Goal: Find specific page/section: Find specific page/section

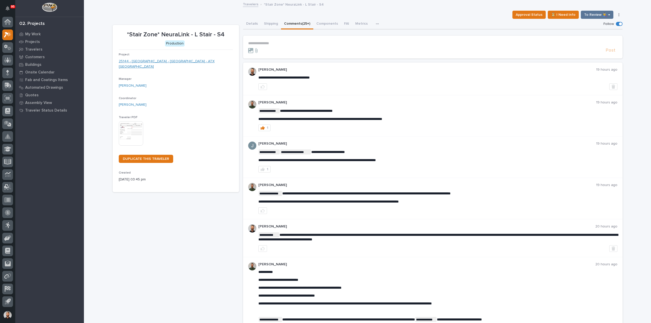
click at [154, 62] on link "25144 - Stair Zone - NeuraLink - ATX Stair Towers" at bounding box center [176, 64] width 114 height 11
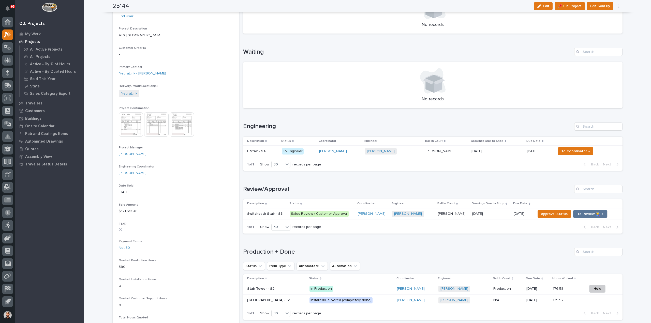
scroll to position [153, 0]
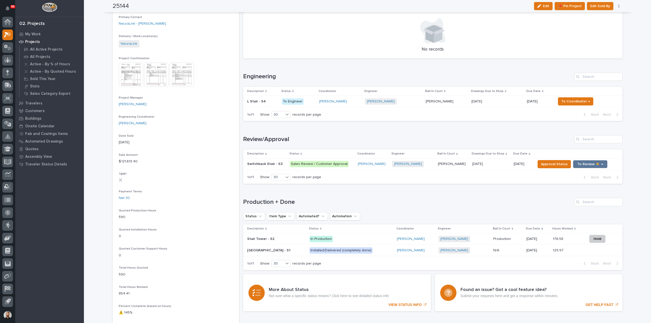
click at [276, 247] on div "Stair Tower - S1 Stair Tower - S1" at bounding box center [276, 250] width 58 height 8
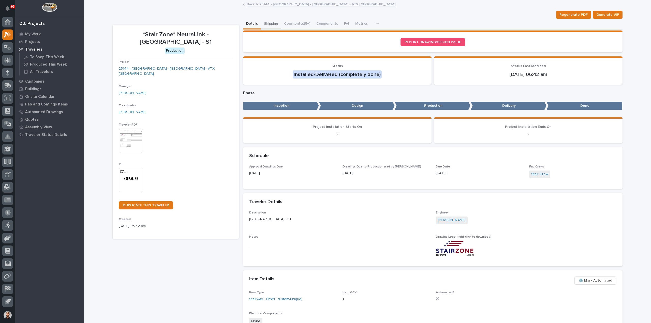
click at [267, 23] on button "Shipping" at bounding box center [271, 24] width 20 height 11
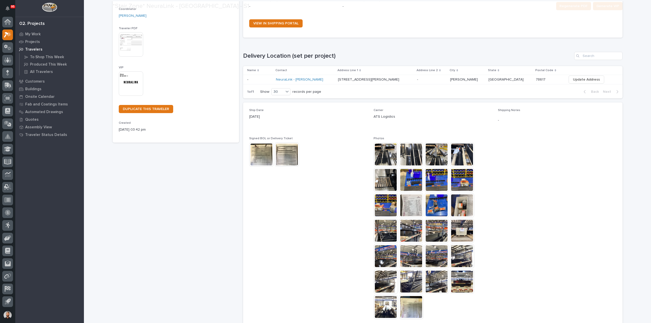
scroll to position [127, 0]
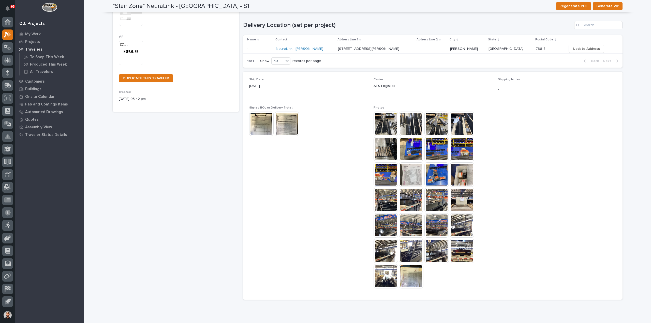
click at [387, 204] on img at bounding box center [385, 200] width 24 height 24
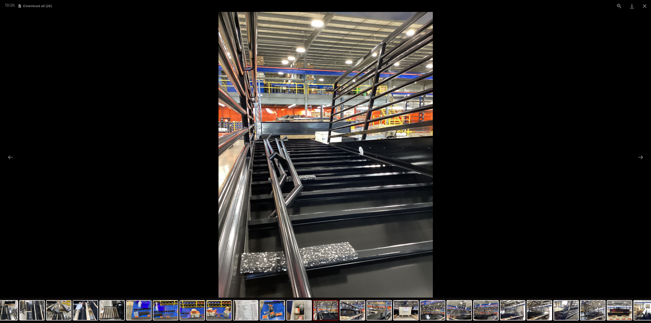
scroll to position [0, 0]
click at [600, 184] on picture at bounding box center [325, 155] width 651 height 286
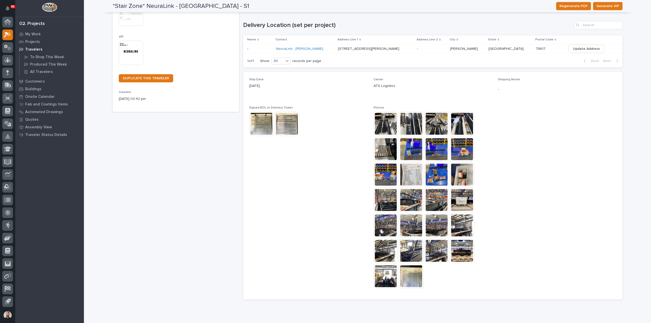
click at [426, 250] on img at bounding box center [436, 251] width 24 height 24
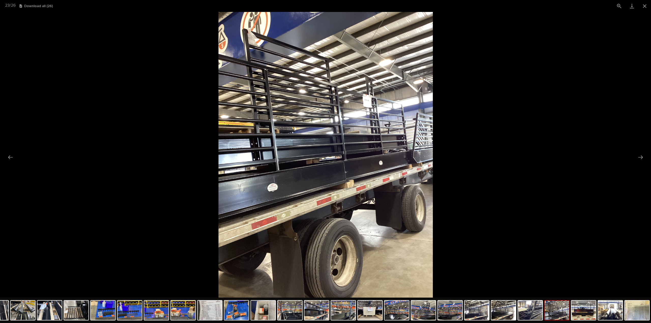
click at [551, 197] on picture at bounding box center [325, 155] width 651 height 286
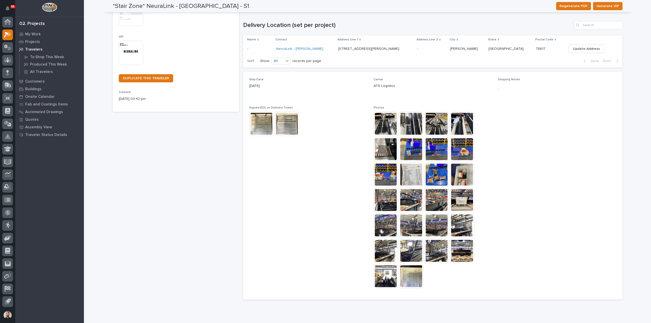
click at [464, 248] on img at bounding box center [462, 251] width 24 height 24
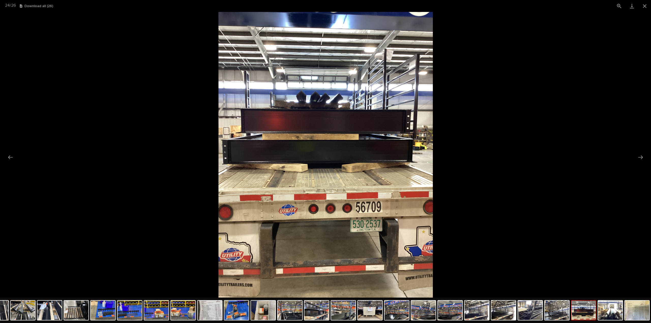
click at [565, 199] on picture at bounding box center [325, 155] width 651 height 286
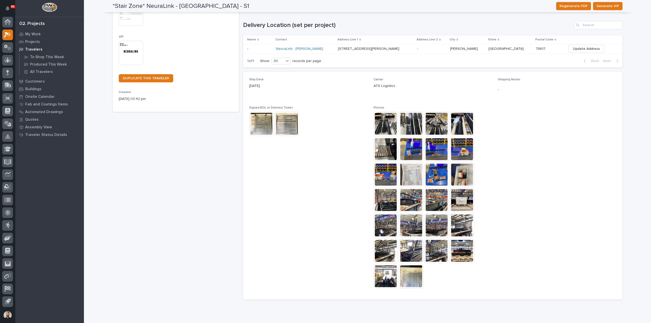
click at [379, 254] on img at bounding box center [385, 251] width 24 height 24
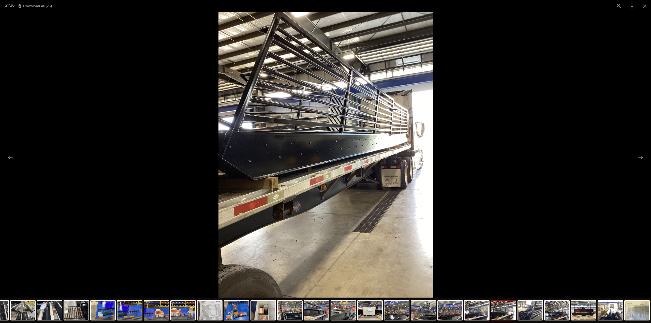
click at [620, 190] on picture at bounding box center [325, 155] width 651 height 286
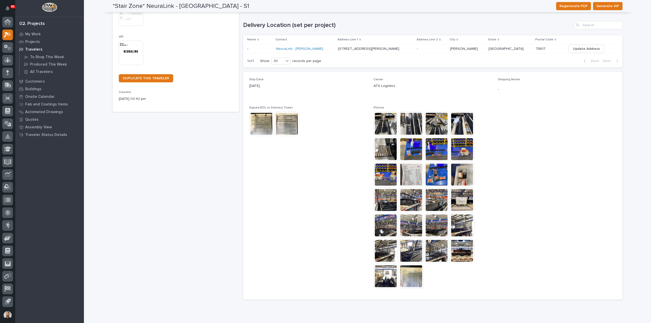
click at [416, 217] on img at bounding box center [411, 225] width 24 height 24
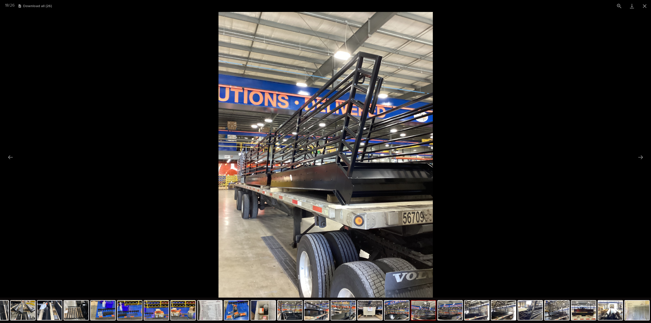
click at [582, 198] on picture at bounding box center [325, 155] width 651 height 286
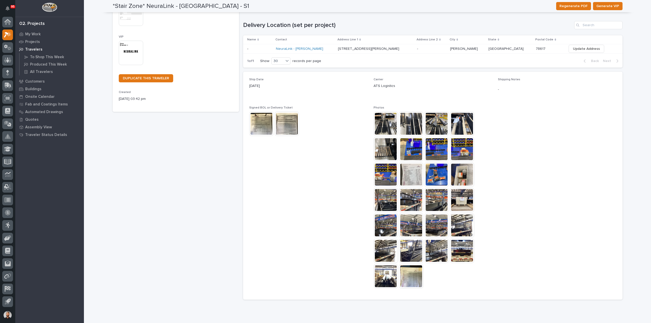
click at [384, 202] on img at bounding box center [385, 200] width 24 height 24
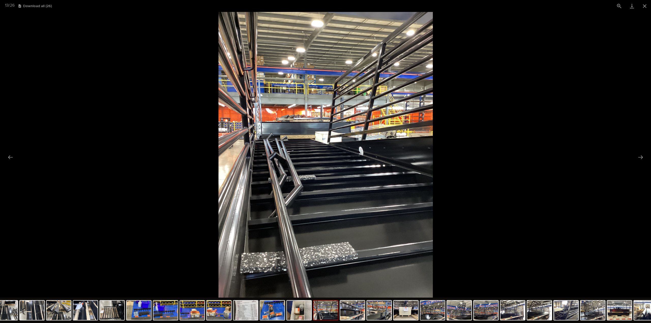
click at [519, 192] on picture at bounding box center [325, 155] width 651 height 286
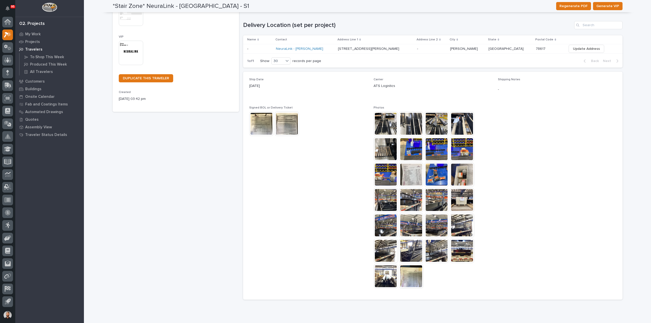
click at [376, 276] on img at bounding box center [385, 276] width 24 height 24
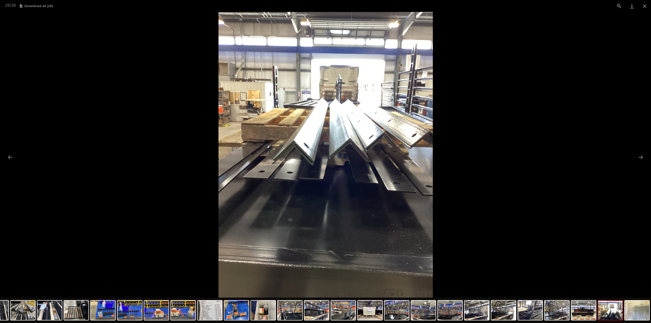
click at [616, 227] on picture at bounding box center [325, 155] width 651 height 286
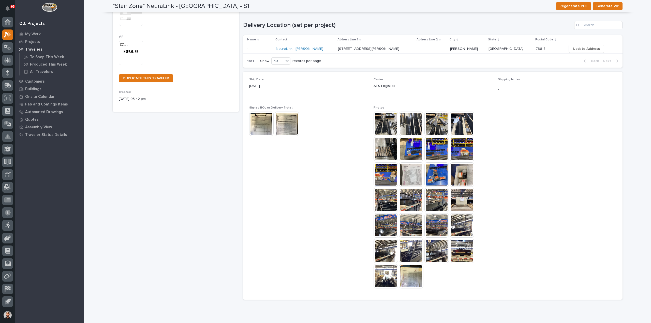
click at [412, 270] on img at bounding box center [411, 276] width 24 height 24
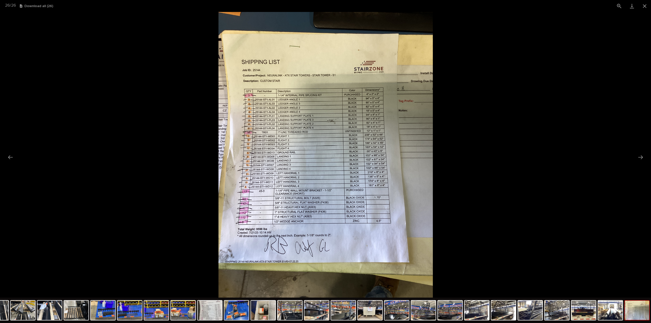
click at [495, 138] on picture at bounding box center [325, 155] width 651 height 286
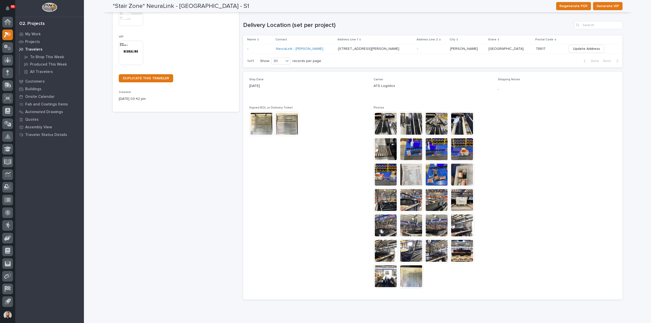
click at [258, 122] on img at bounding box center [261, 124] width 24 height 24
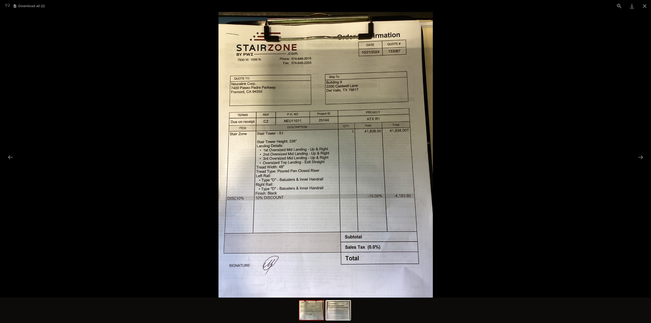
click at [532, 140] on picture at bounding box center [325, 155] width 651 height 286
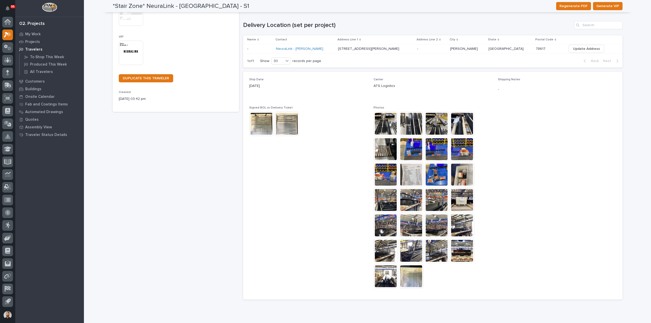
click at [278, 119] on img at bounding box center [287, 124] width 24 height 24
click at [293, 124] on img at bounding box center [287, 124] width 24 height 24
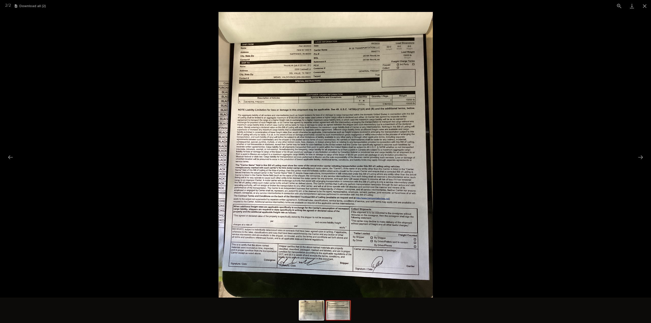
click at [494, 126] on picture at bounding box center [325, 155] width 651 height 286
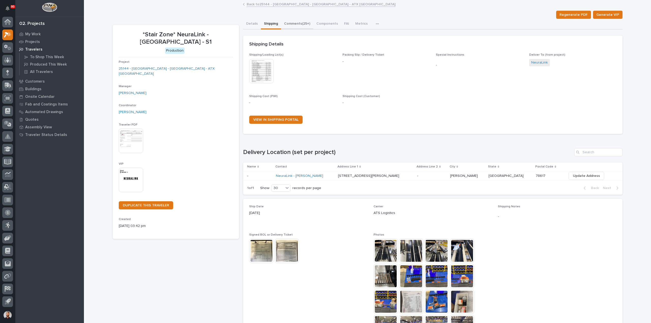
click at [290, 23] on button "Comments (25+)" at bounding box center [297, 24] width 32 height 11
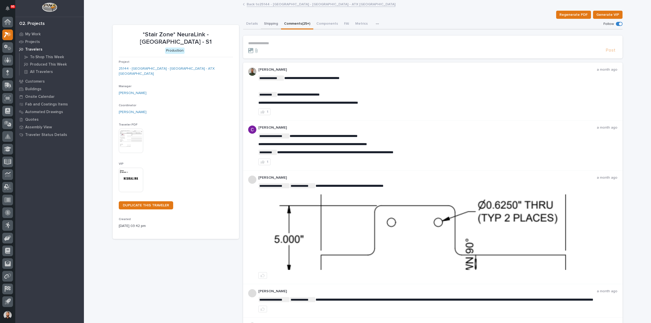
click at [267, 25] on button "Shipping" at bounding box center [271, 24] width 20 height 11
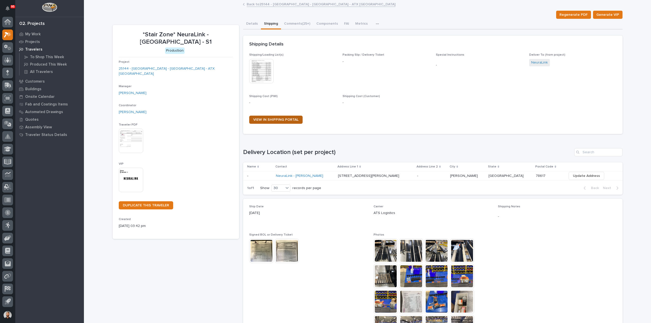
click at [263, 120] on span "VIEW IN SHIPPING PORTAL" at bounding box center [275, 120] width 45 height 4
